Goal: Information Seeking & Learning: Learn about a topic

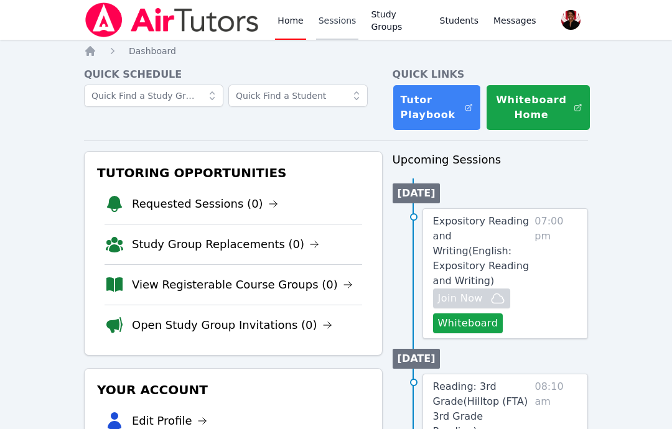
click at [345, 25] on link "Sessions" at bounding box center [337, 20] width 43 height 40
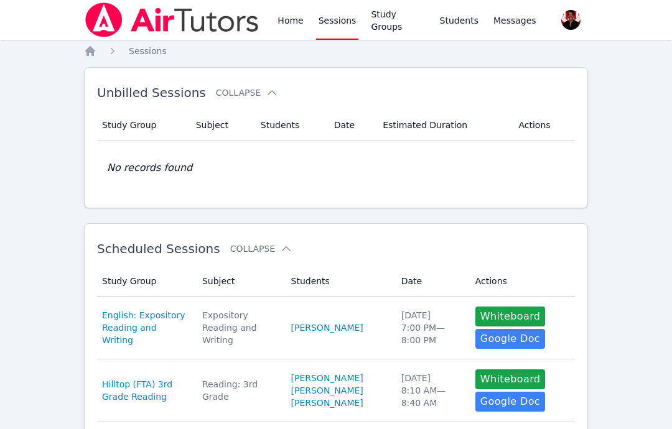
click at [316, 27] on link "Sessions" at bounding box center [337, 20] width 43 height 40
click at [392, 26] on link "Study Groups" at bounding box center [397, 20] width 58 height 40
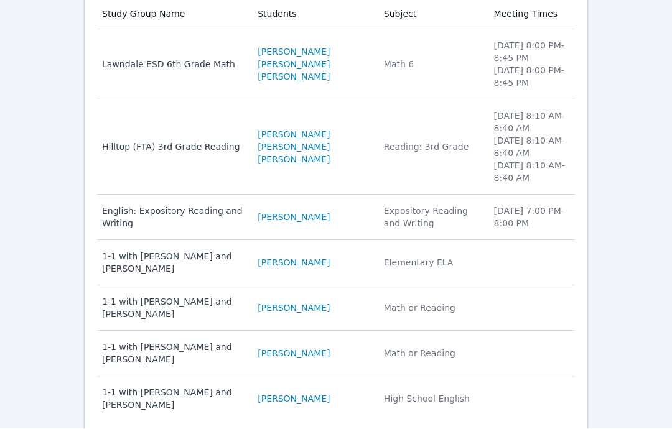
scroll to position [171, 0]
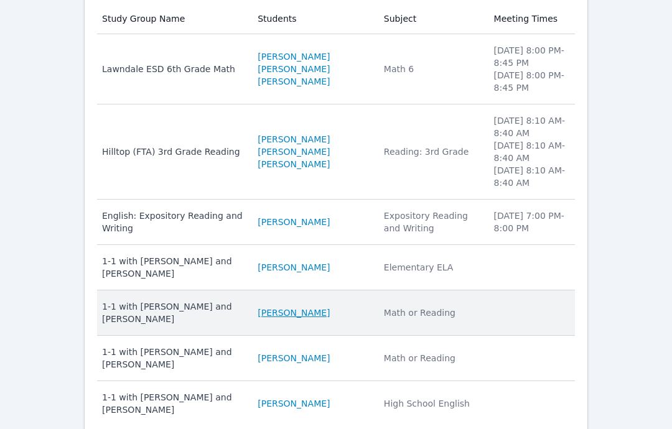
click at [330, 314] on link "Jayleen Siliezar" at bounding box center [294, 313] width 72 height 12
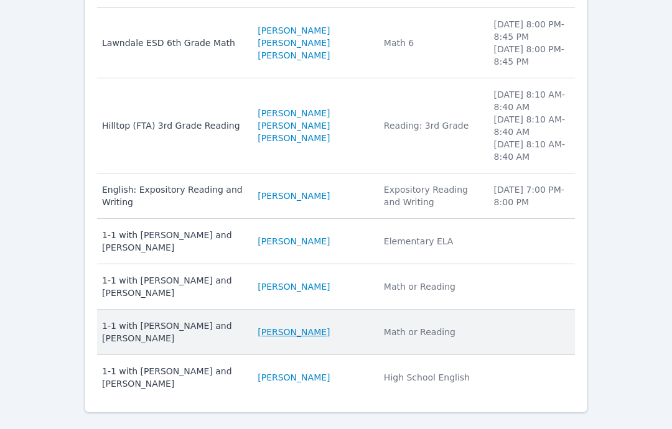
click at [325, 336] on link "Aaliyah Calvillo" at bounding box center [294, 332] width 72 height 12
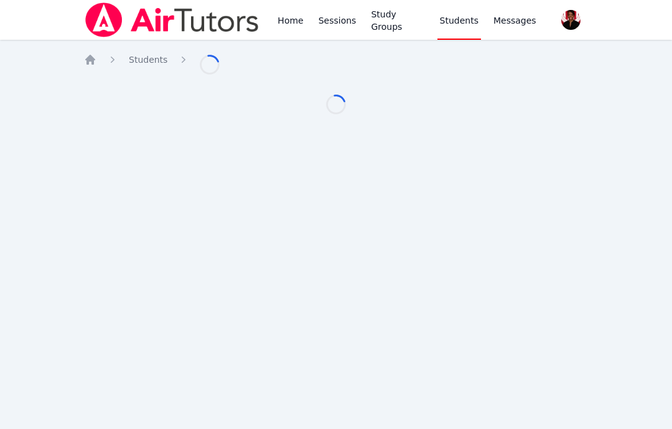
scroll to position [50, 0]
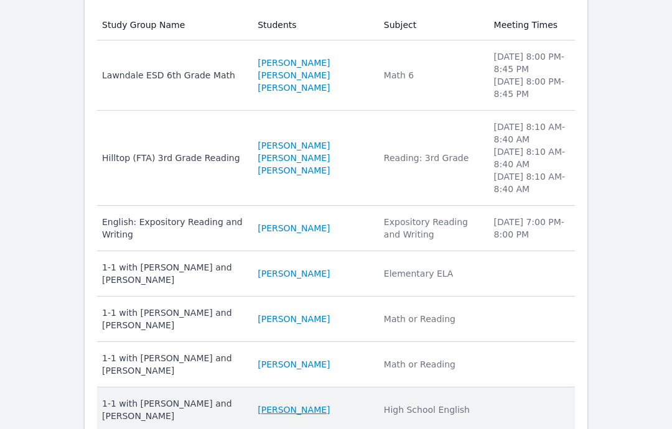
click at [310, 406] on link "Isaac Garcia Galvan" at bounding box center [294, 410] width 72 height 12
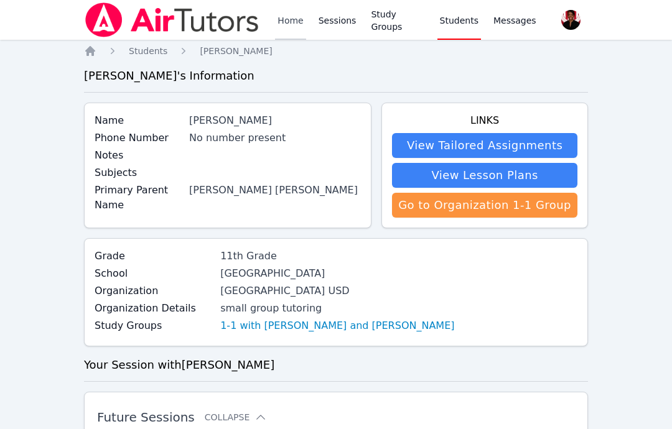
click at [301, 15] on link "Home" at bounding box center [290, 20] width 30 height 40
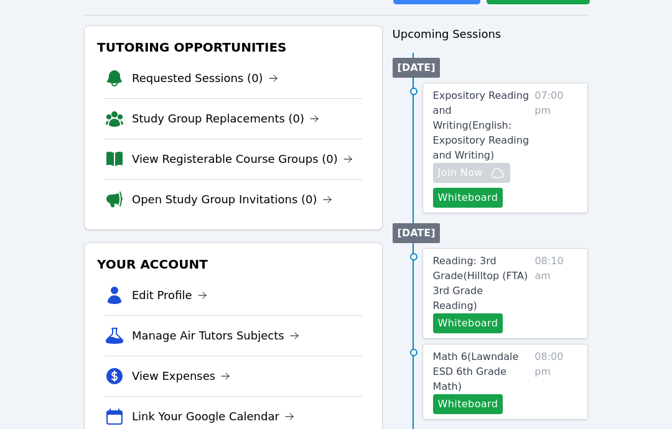
scroll to position [124, 0]
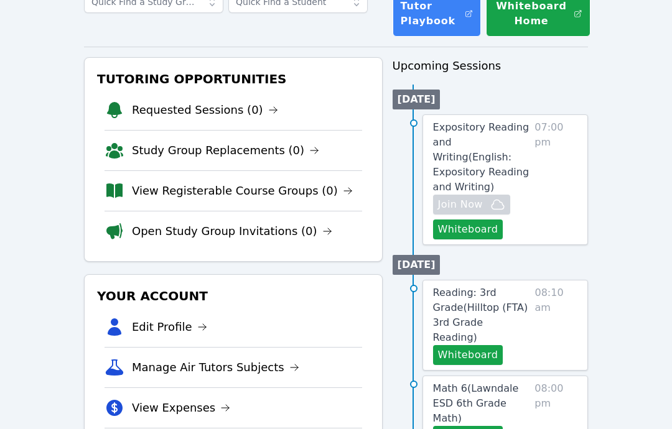
scroll to position [50, 0]
